Goal: Entertainment & Leisure: Consume media (video, audio)

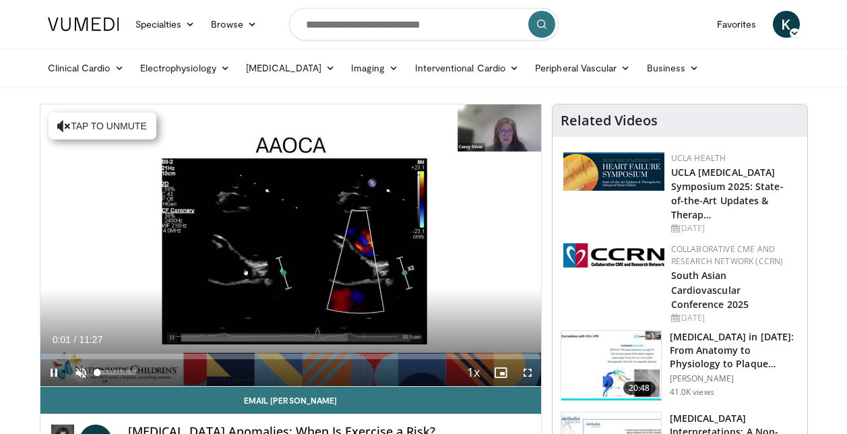
click at [82, 370] on span "Video Player" at bounding box center [80, 372] width 27 height 27
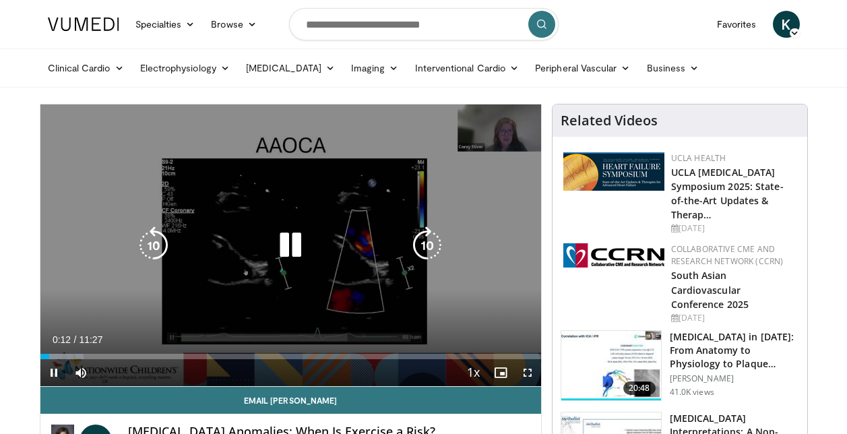
click at [299, 251] on icon "Video Player" at bounding box center [291, 246] width 38 height 38
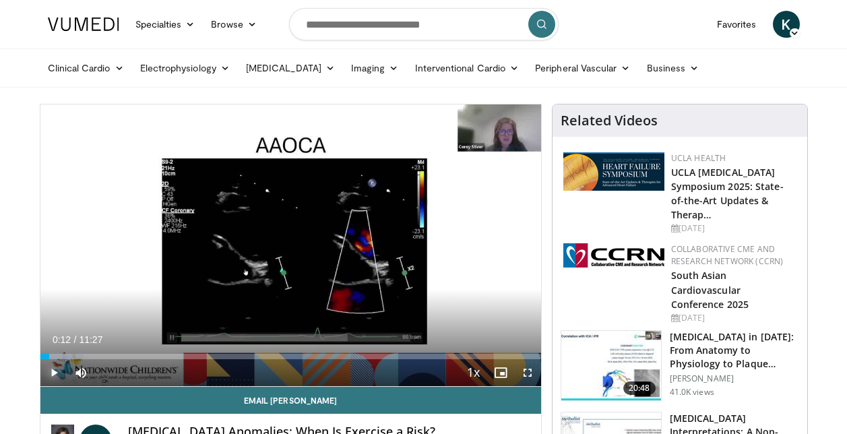
click at [54, 371] on span "Video Player" at bounding box center [53, 372] width 27 height 27
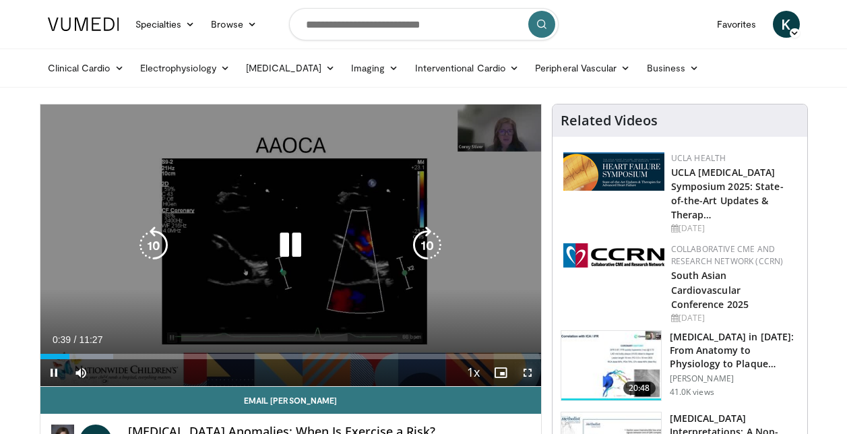
drag, startPoint x: 527, startPoint y: 375, endPoint x: 530, endPoint y: 445, distance: 70.2
click at [527, 375] on span "Video Player" at bounding box center [527, 372] width 27 height 27
